Goal: Transaction & Acquisition: Purchase product/service

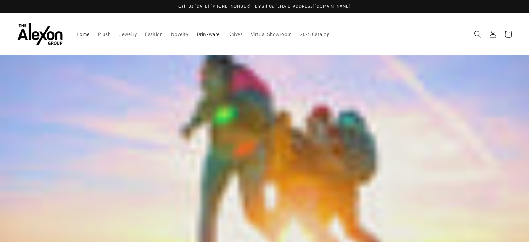
click at [197, 31] on span "Drinkware" at bounding box center [208, 34] width 23 height 6
click at [476, 33] on icon "Search" at bounding box center [477, 34] width 7 height 7
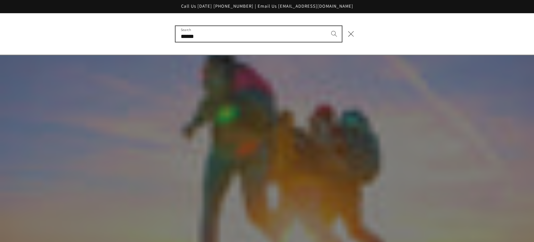
type input "******"
click at [327, 26] on button "Search" at bounding box center [334, 33] width 15 height 15
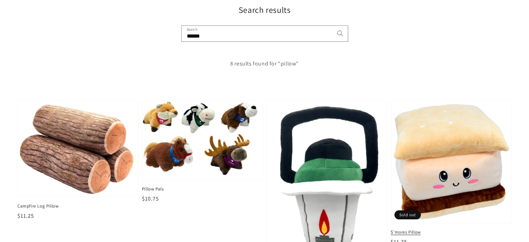
scroll to position [70, 0]
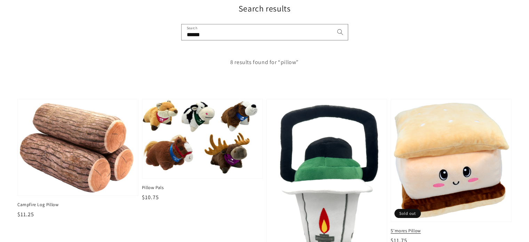
click at [447, 142] on img at bounding box center [451, 160] width 124 height 126
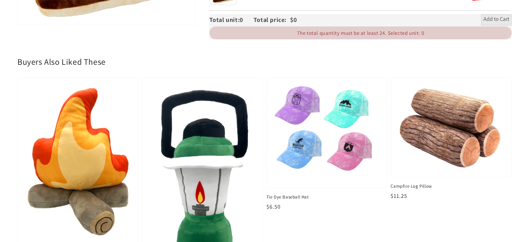
scroll to position [244, 0]
